Goal: Task Accomplishment & Management: Manage account settings

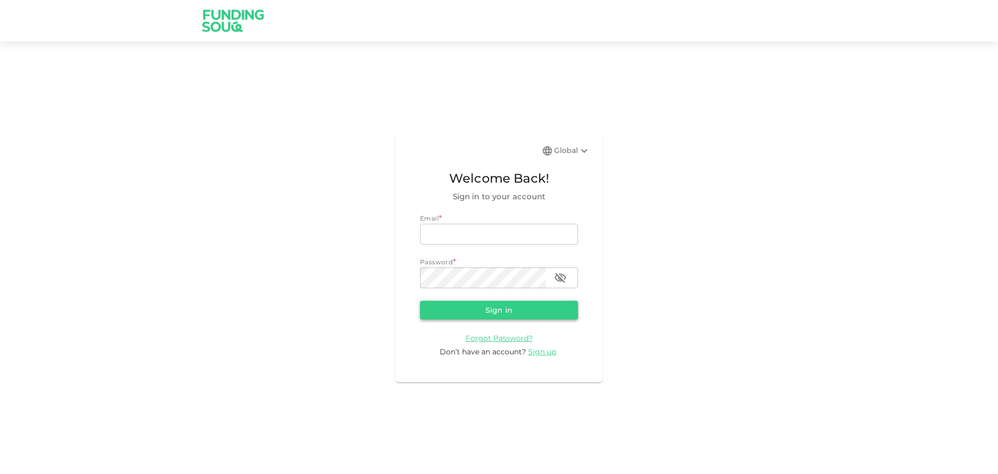
type input "[EMAIL_ADDRESS][DOMAIN_NAME]"
click at [499, 319] on button "Sign in" at bounding box center [499, 309] width 158 height 19
